Goal: Navigation & Orientation: Understand site structure

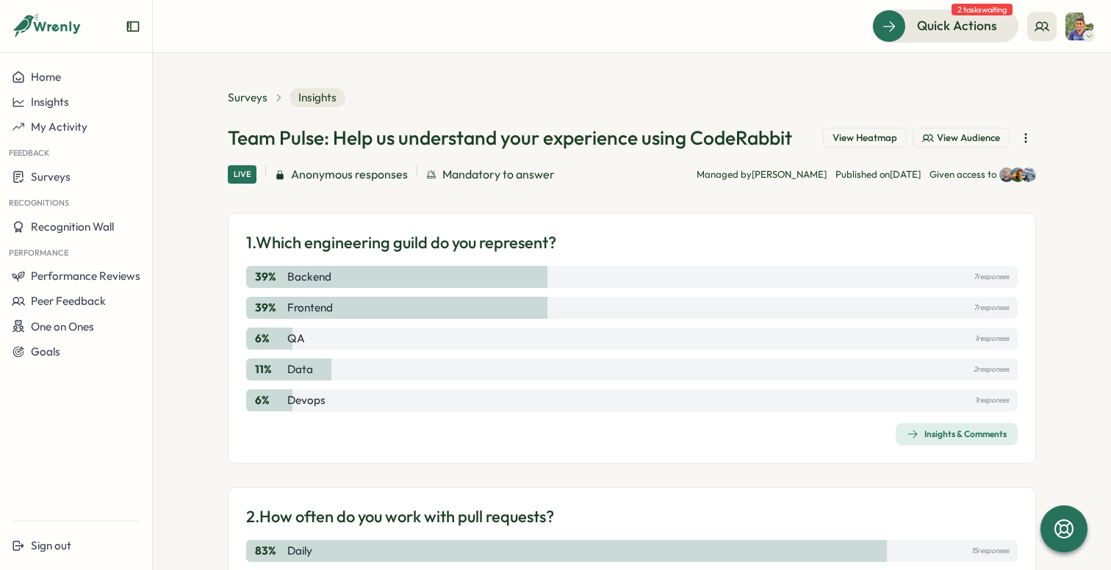
scroll to position [3228, 0]
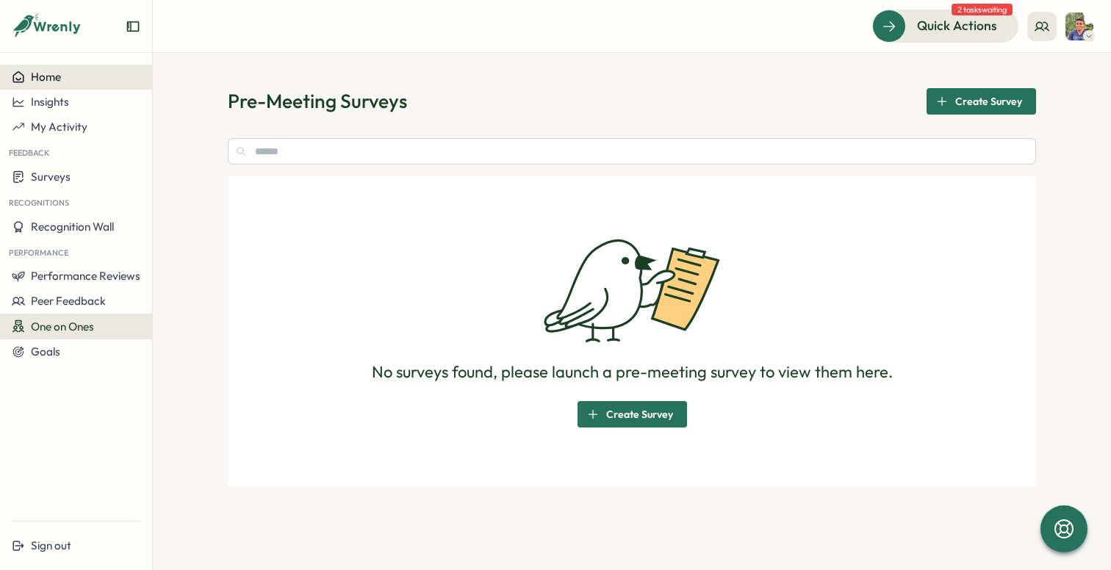
click at [36, 68] on button "Home" at bounding box center [76, 77] width 152 height 25
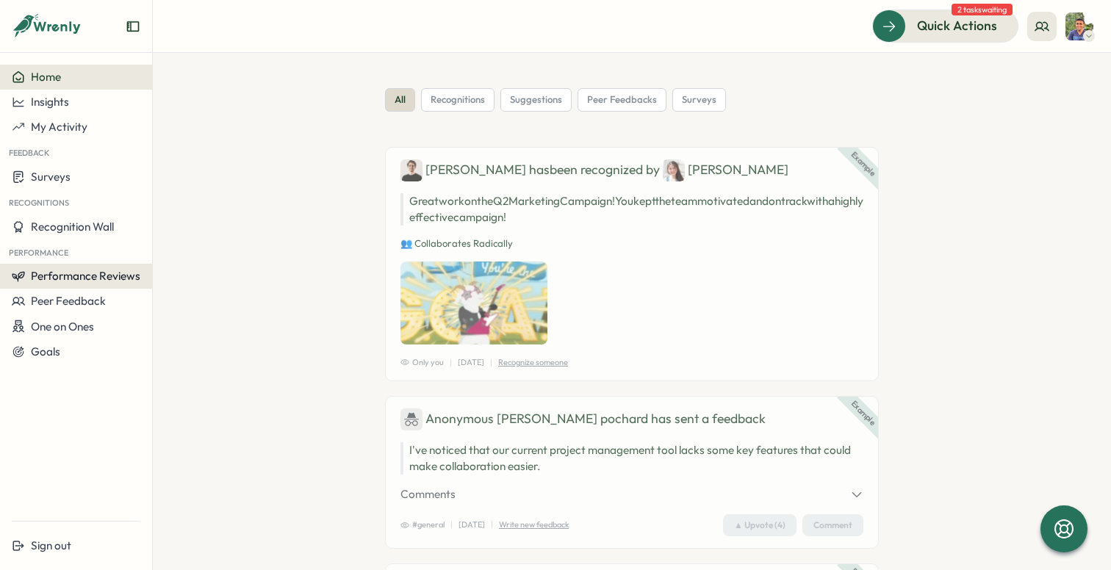
click at [116, 275] on span "Performance Reviews" at bounding box center [85, 276] width 109 height 14
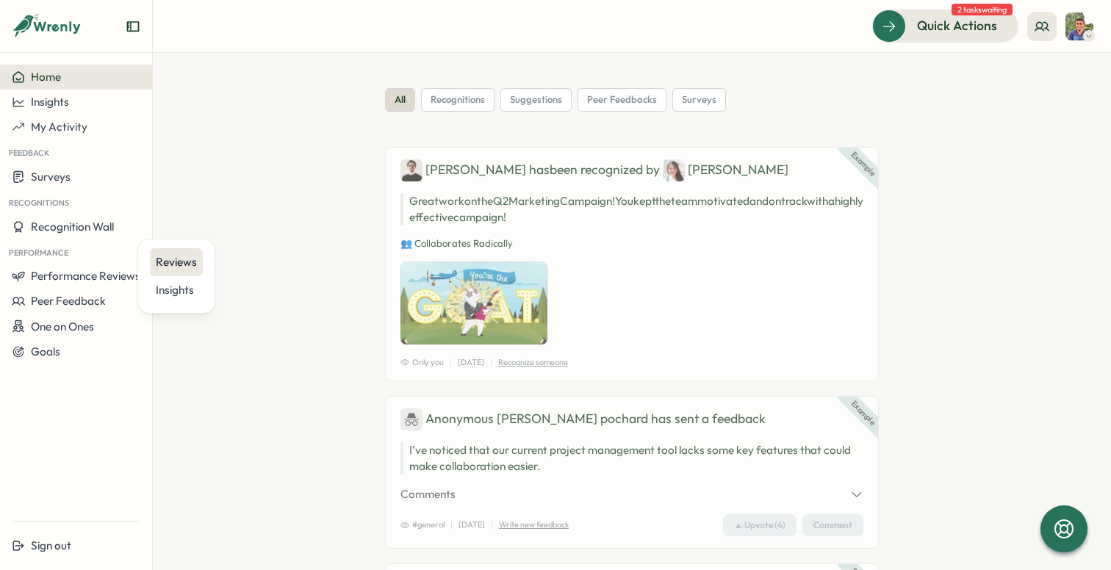
click at [170, 260] on div "Reviews" at bounding box center [176, 262] width 41 height 16
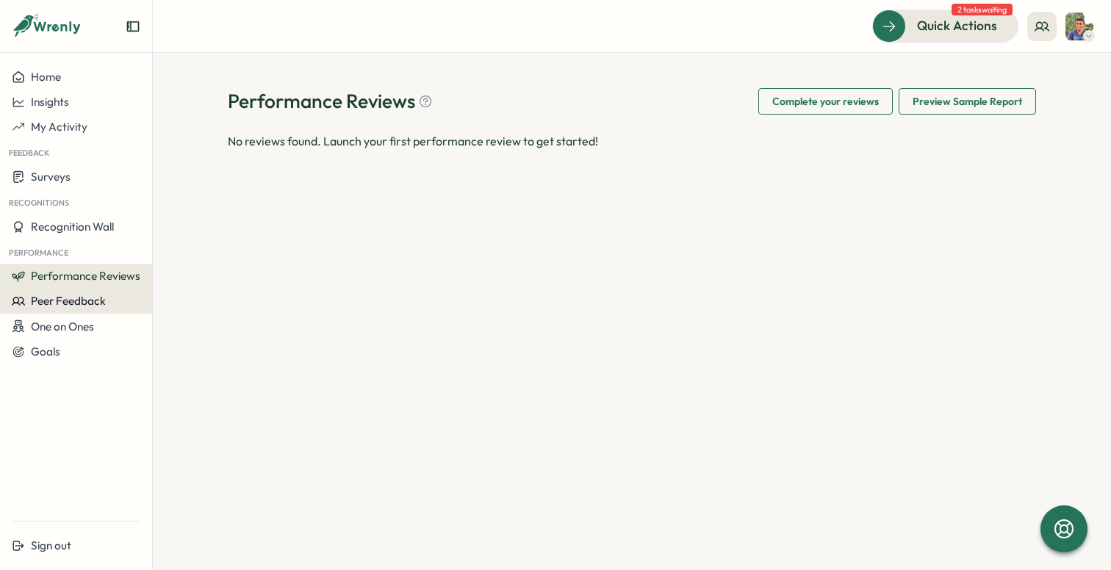
click at [103, 296] on span "Peer Feedback" at bounding box center [68, 301] width 75 height 14
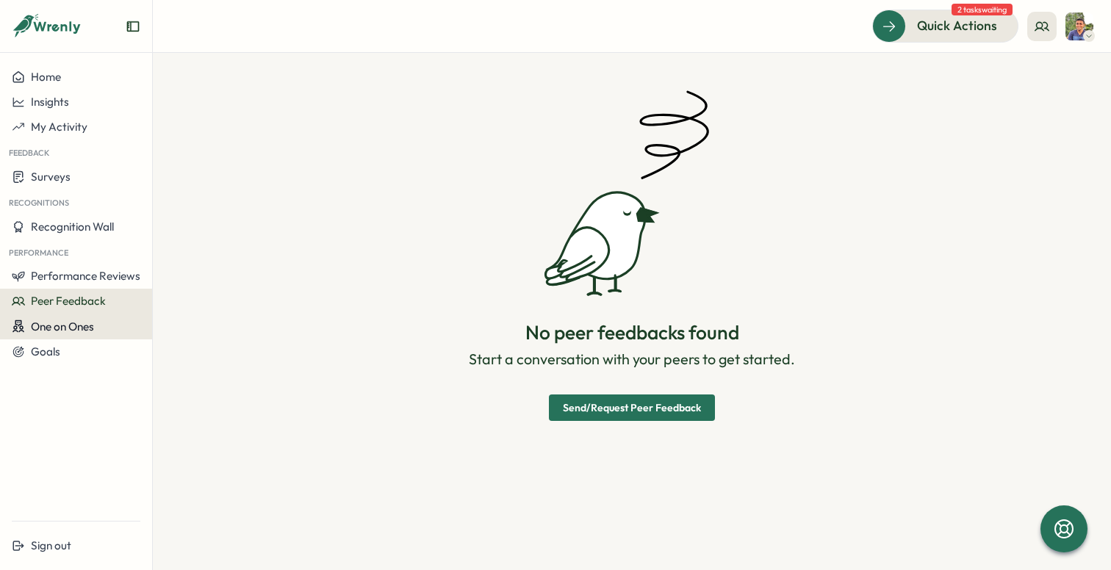
click at [80, 325] on span "One on Ones" at bounding box center [62, 327] width 63 height 14
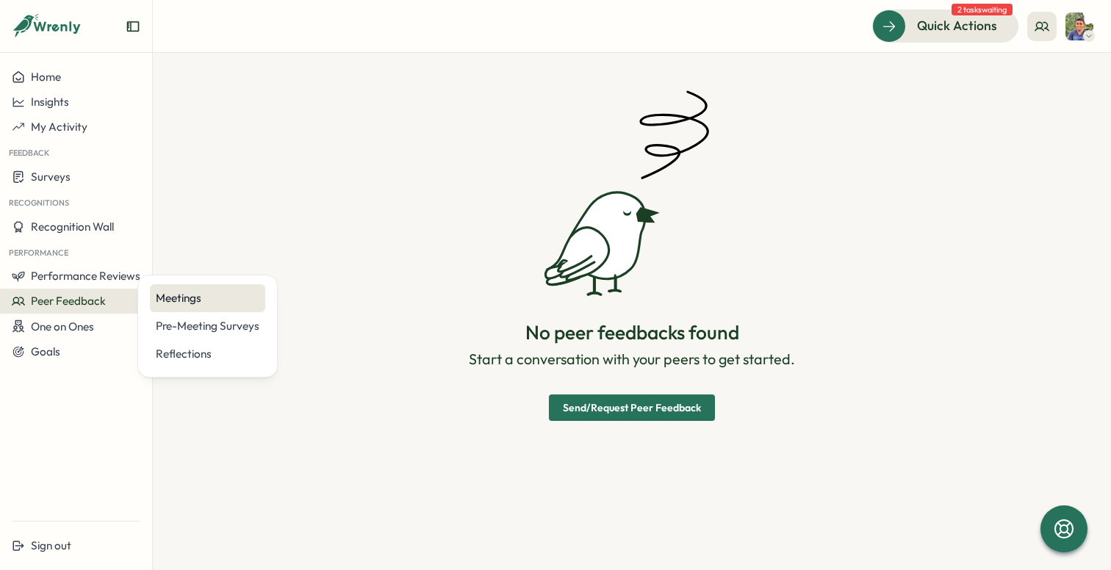
click at [174, 290] on div "Meetings" at bounding box center [208, 298] width 104 height 16
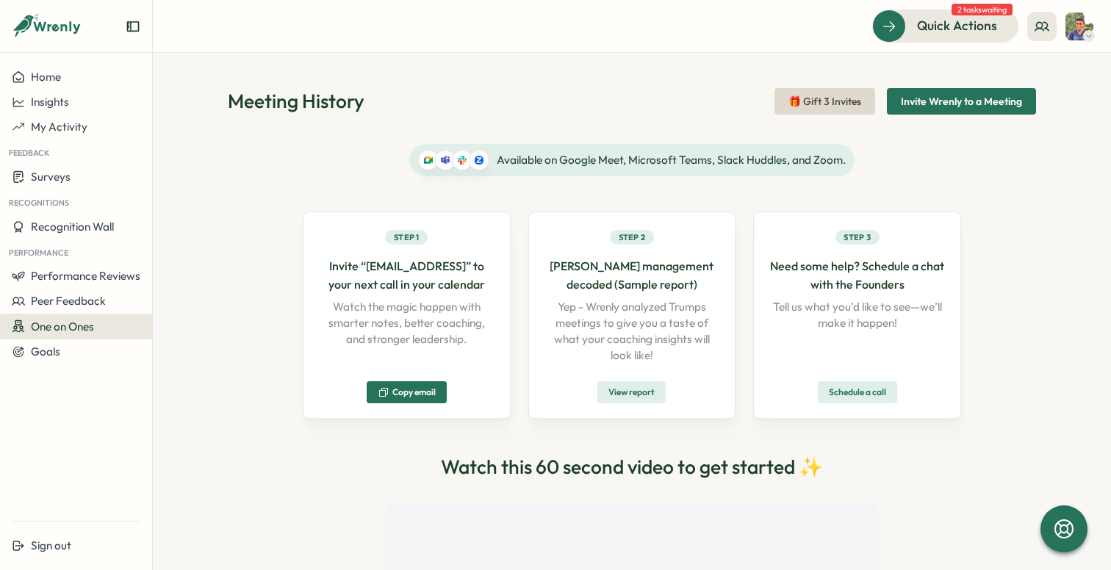
click at [122, 321] on div "One on Ones" at bounding box center [76, 327] width 129 height 14
click at [194, 336] on div "Pre-Meeting Surveys" at bounding box center [207, 326] width 115 height 28
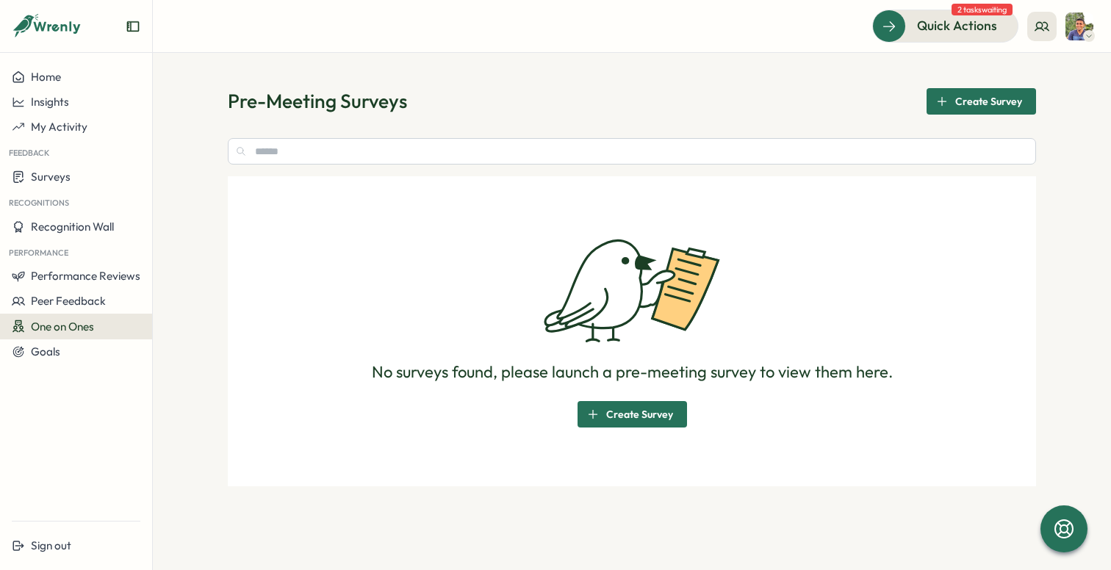
click at [94, 335] on button "One on Ones" at bounding box center [76, 327] width 152 height 26
click at [187, 347] on div "Reflections" at bounding box center [208, 354] width 104 height 16
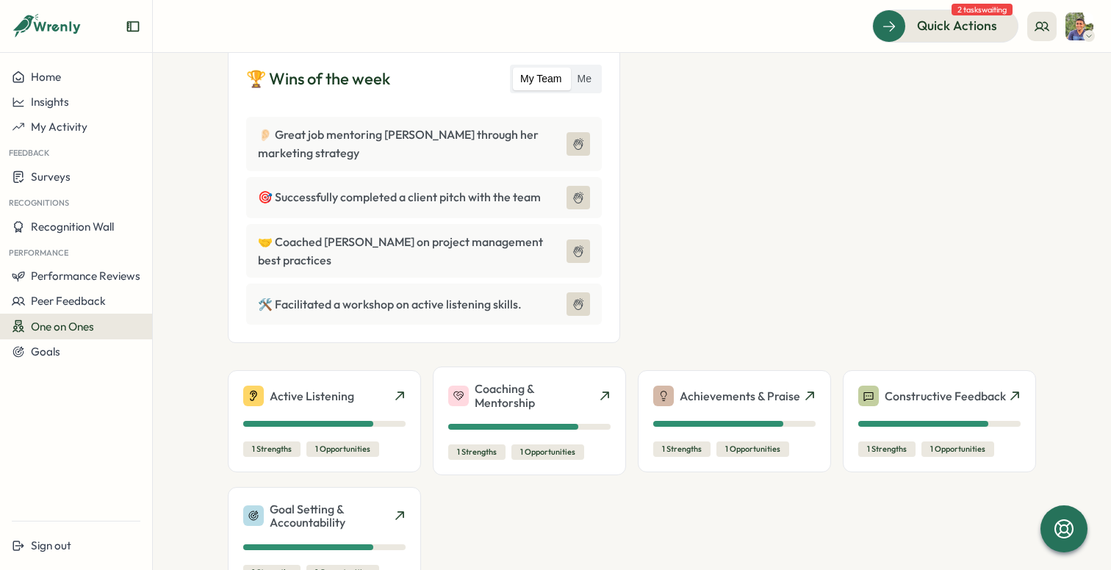
scroll to position [487, 0]
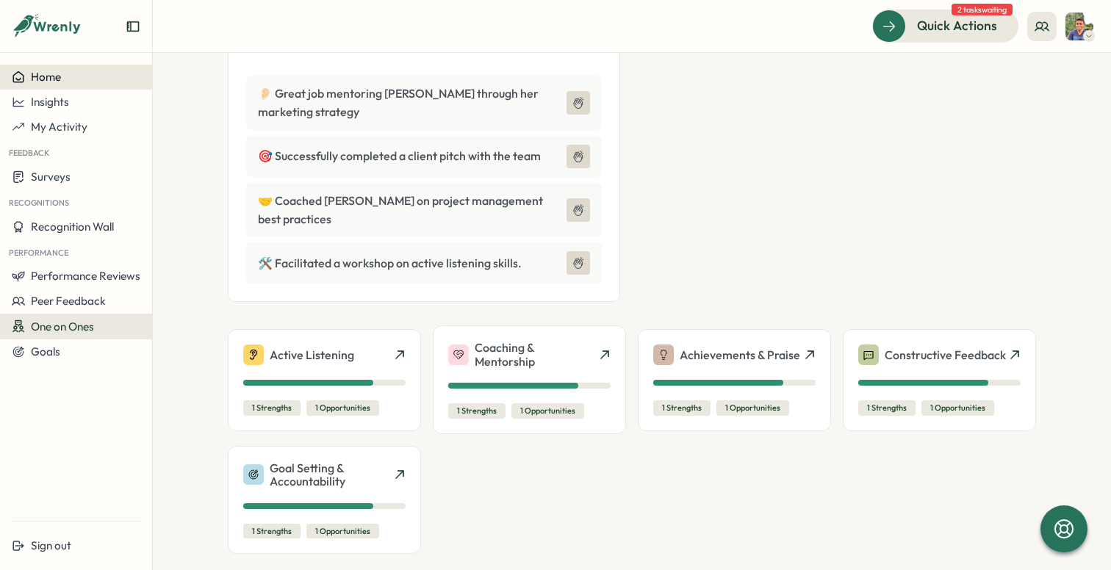
click at [65, 80] on div "Home" at bounding box center [76, 77] width 129 height 13
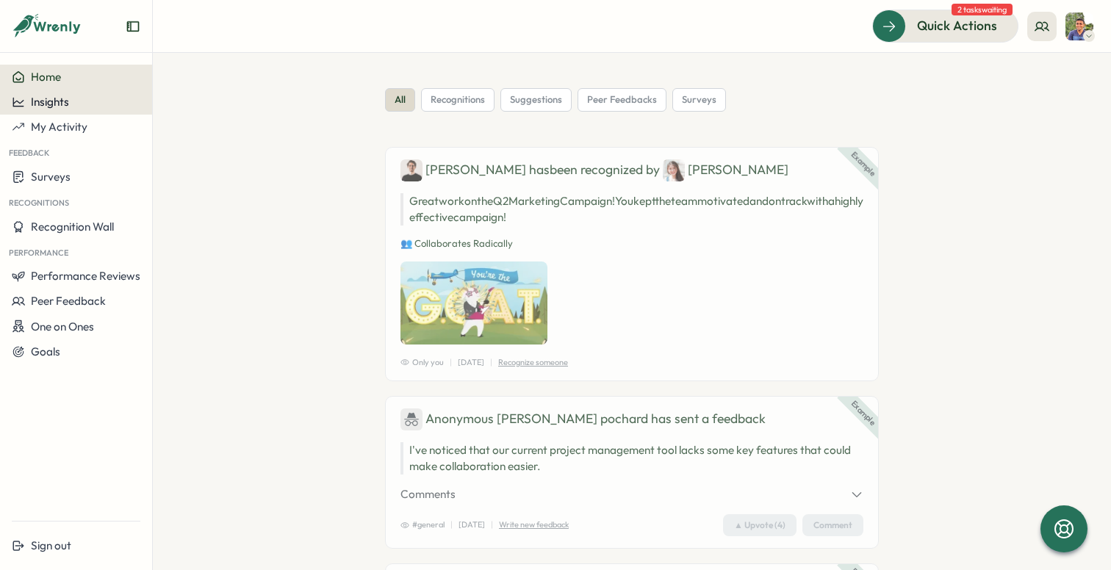
click at [92, 104] on div "Insights" at bounding box center [76, 101] width 129 height 13
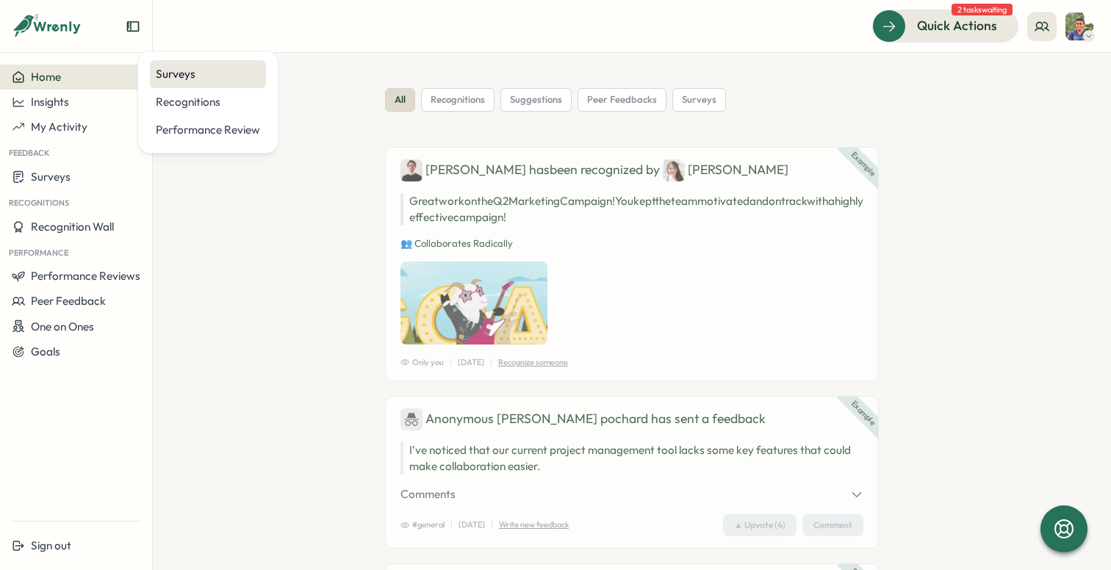
click at [178, 83] on div "Surveys" at bounding box center [208, 74] width 116 height 28
